Goal: Navigation & Orientation: Find specific page/section

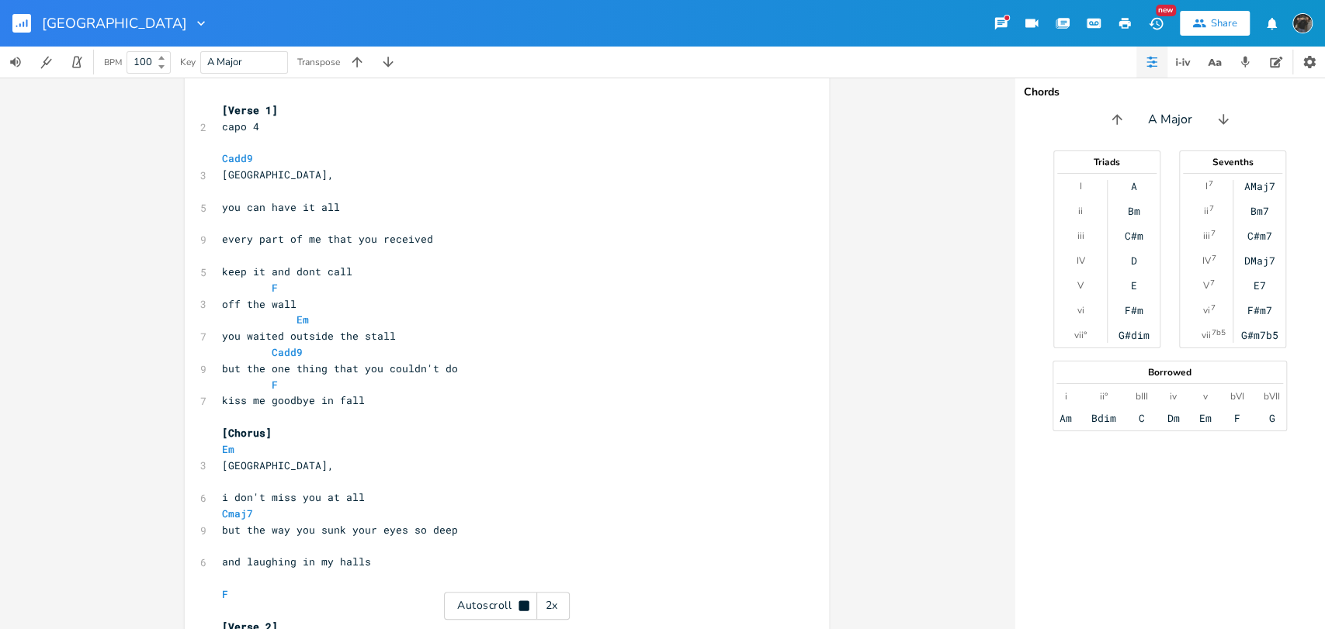
scroll to position [12, 0]
click at [497, 604] on div "Autoscroll 2x" at bounding box center [507, 606] width 126 height 28
